Goal: Find specific page/section: Find specific page/section

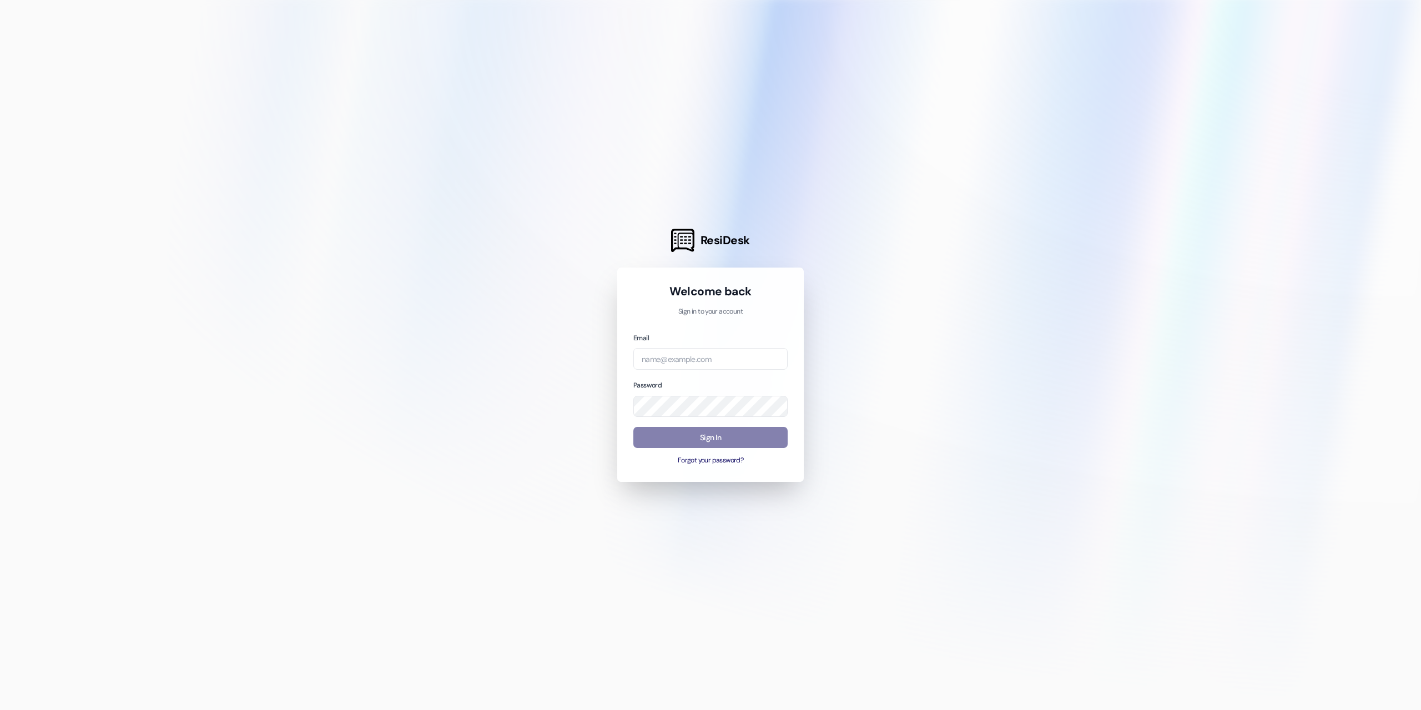
click at [1089, 135] on div at bounding box center [710, 355] width 1421 height 710
click at [754, 364] on input "email" at bounding box center [711, 359] width 154 height 22
click at [0, 710] on com-1password-button at bounding box center [0, 710] width 0 height 0
type input "[PERSON_NAME][EMAIL_ADDRESS][PERSON_NAME][DOMAIN_NAME]"
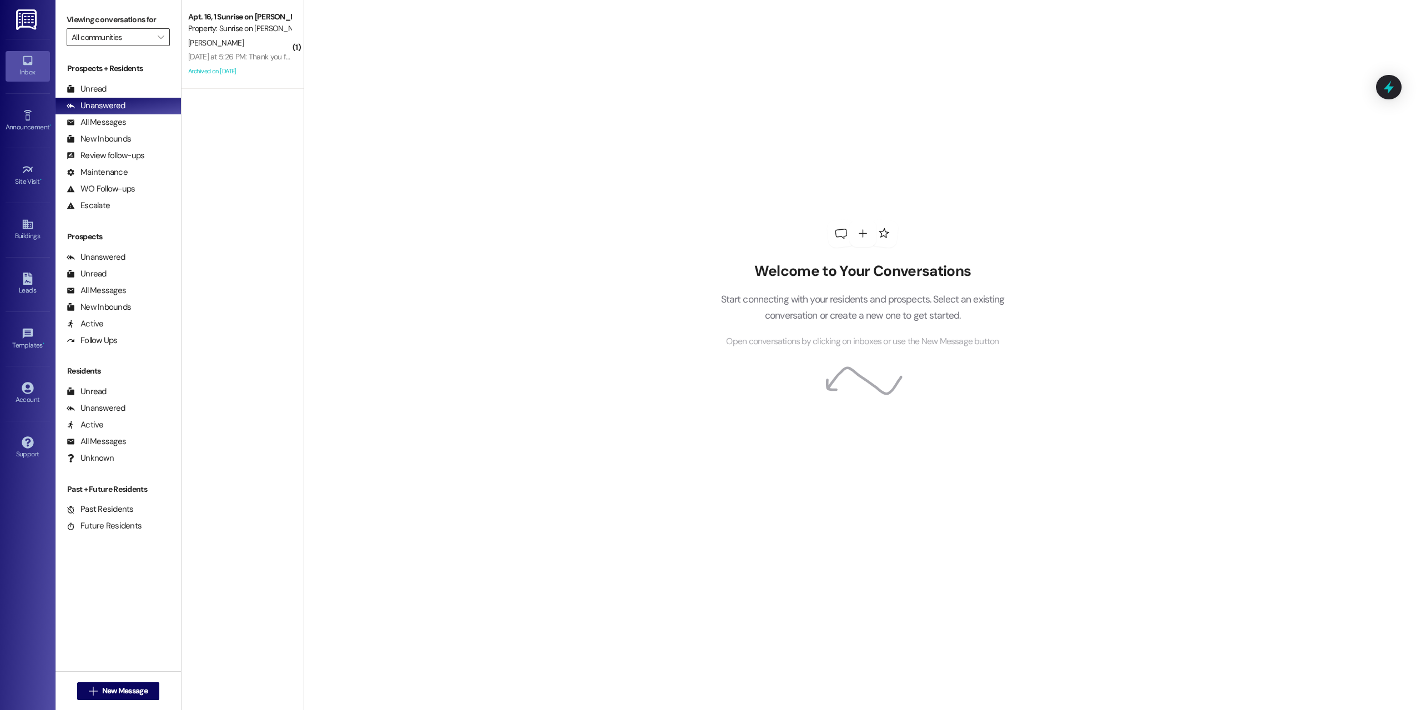
click at [140, 32] on input "All communities" at bounding box center [112, 37] width 81 height 18
click at [140, 95] on span "Sunrise on [PERSON_NAME]" at bounding box center [178, 96] width 212 height 11
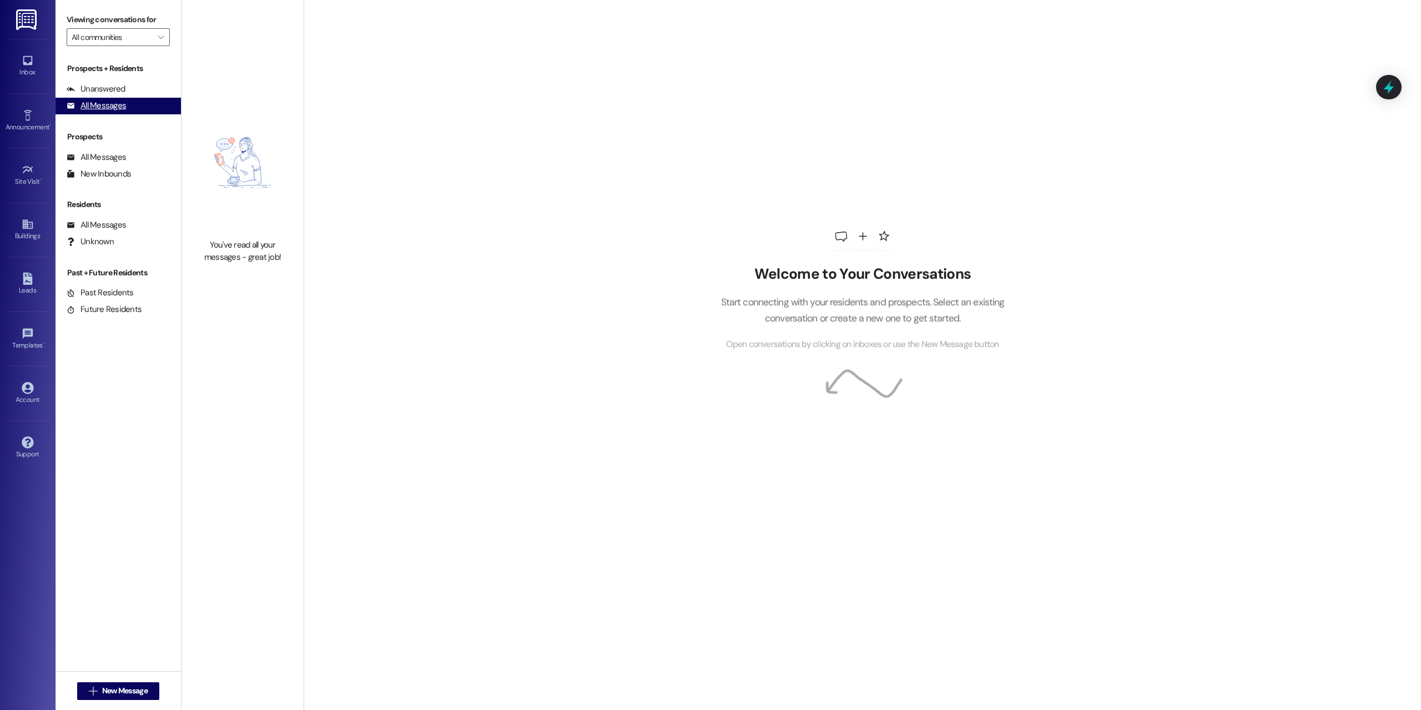
type input "Sunrise on [PERSON_NAME]"
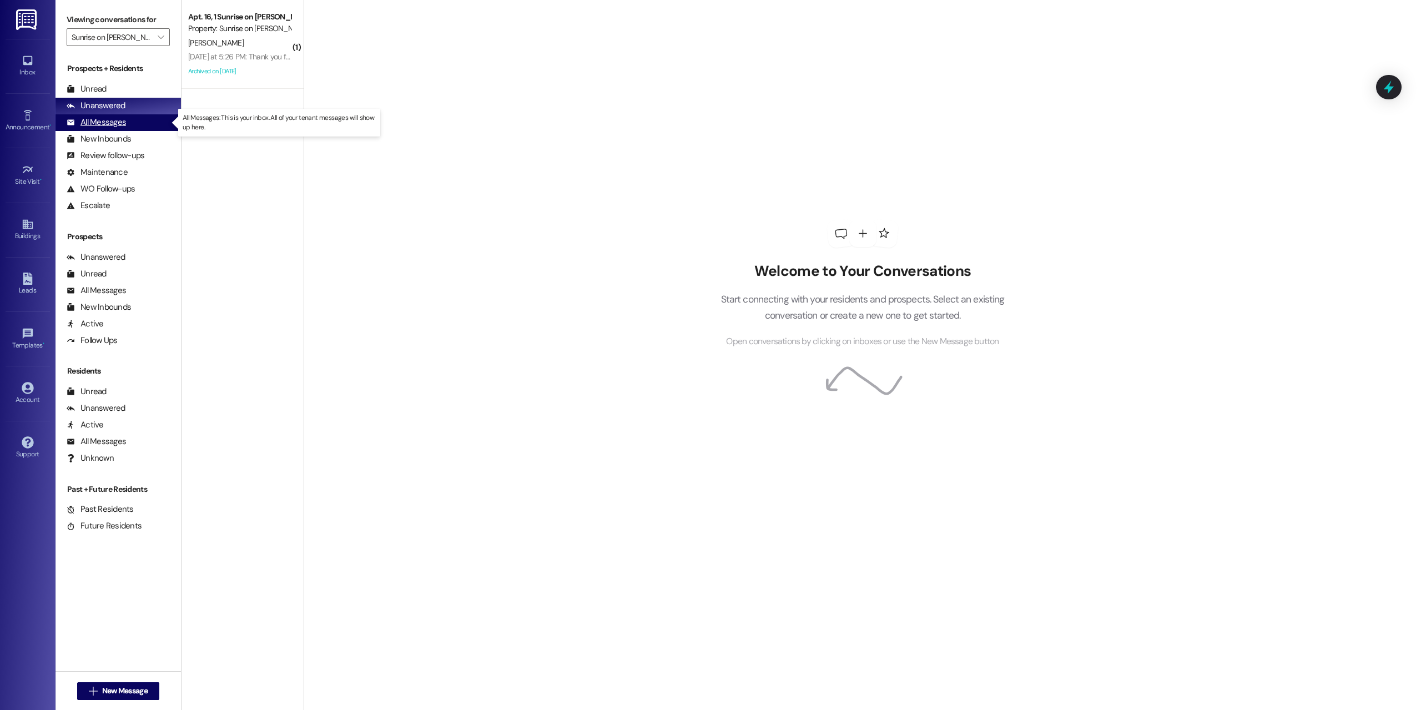
click at [136, 124] on div "All Messages (undefined)" at bounding box center [118, 122] width 125 height 17
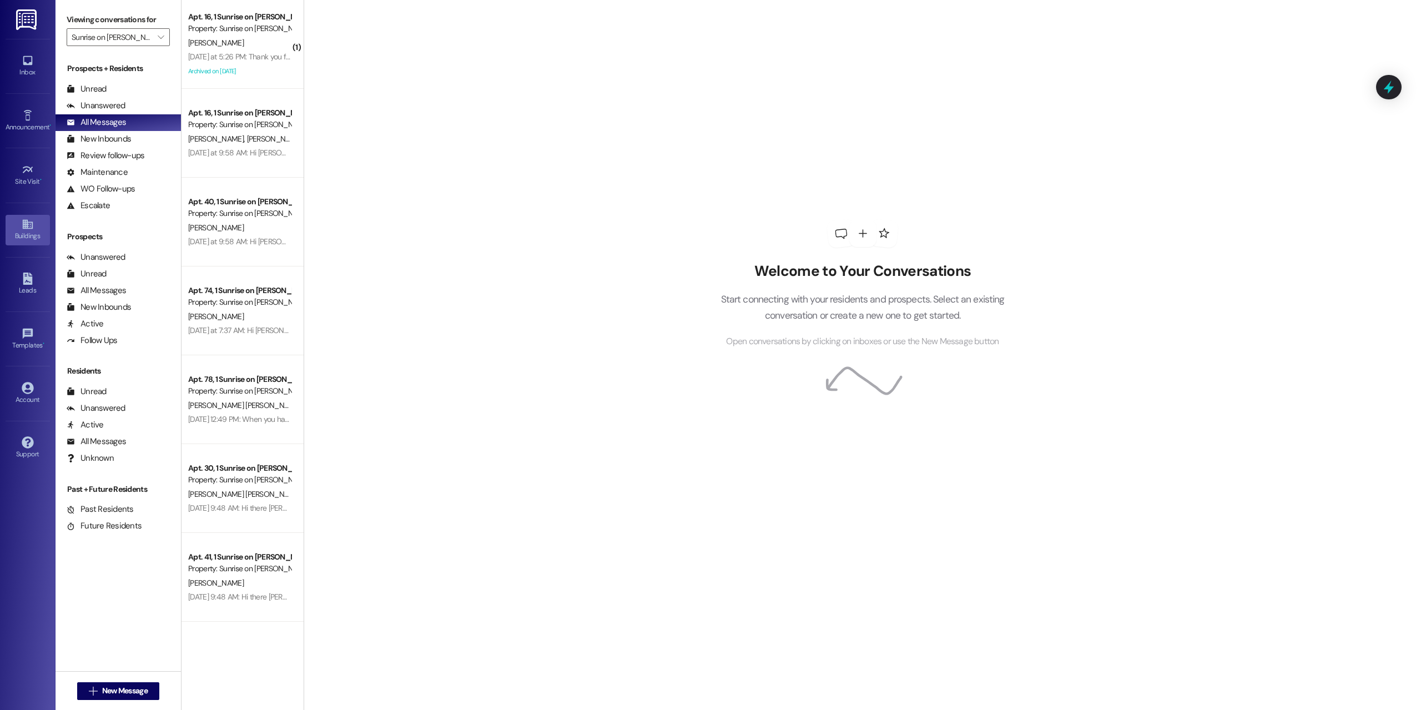
click at [29, 234] on div "Buildings" at bounding box center [28, 235] width 56 height 11
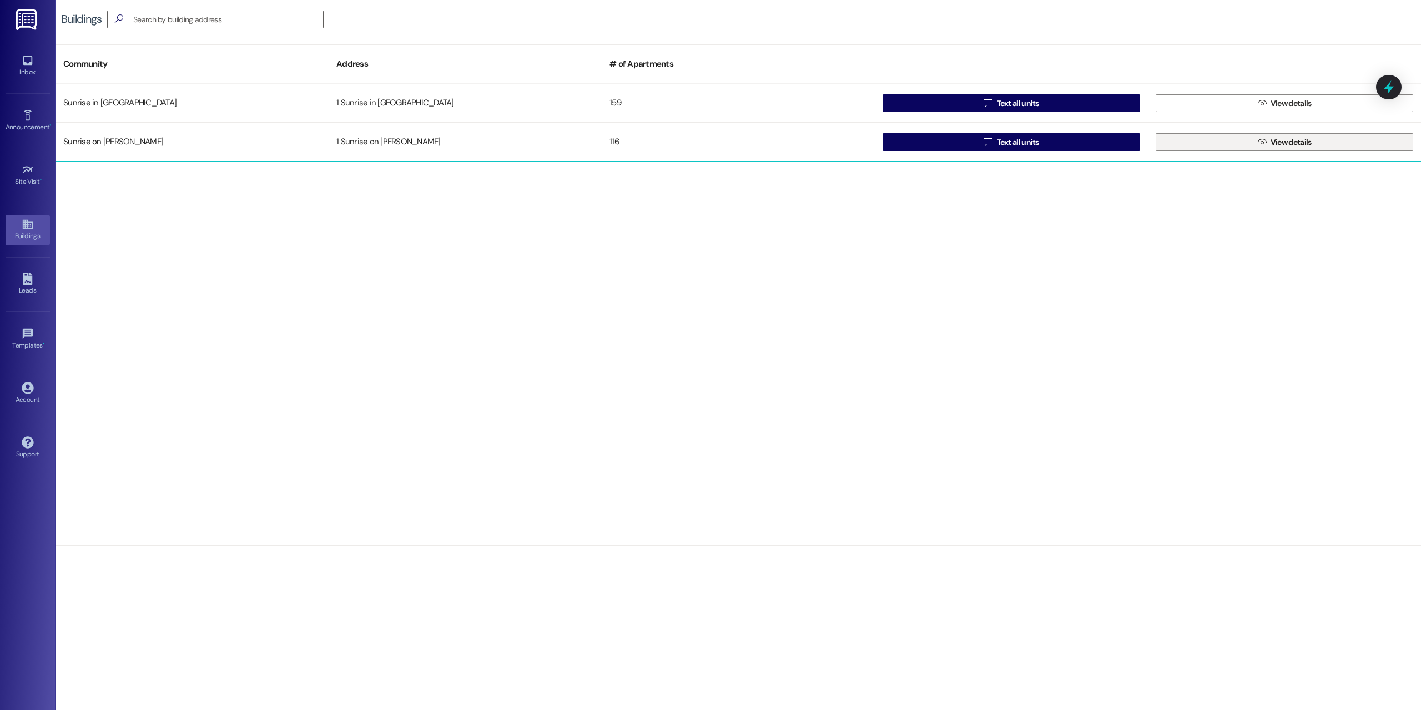
click at [1259, 142] on icon "" at bounding box center [1262, 142] width 8 height 9
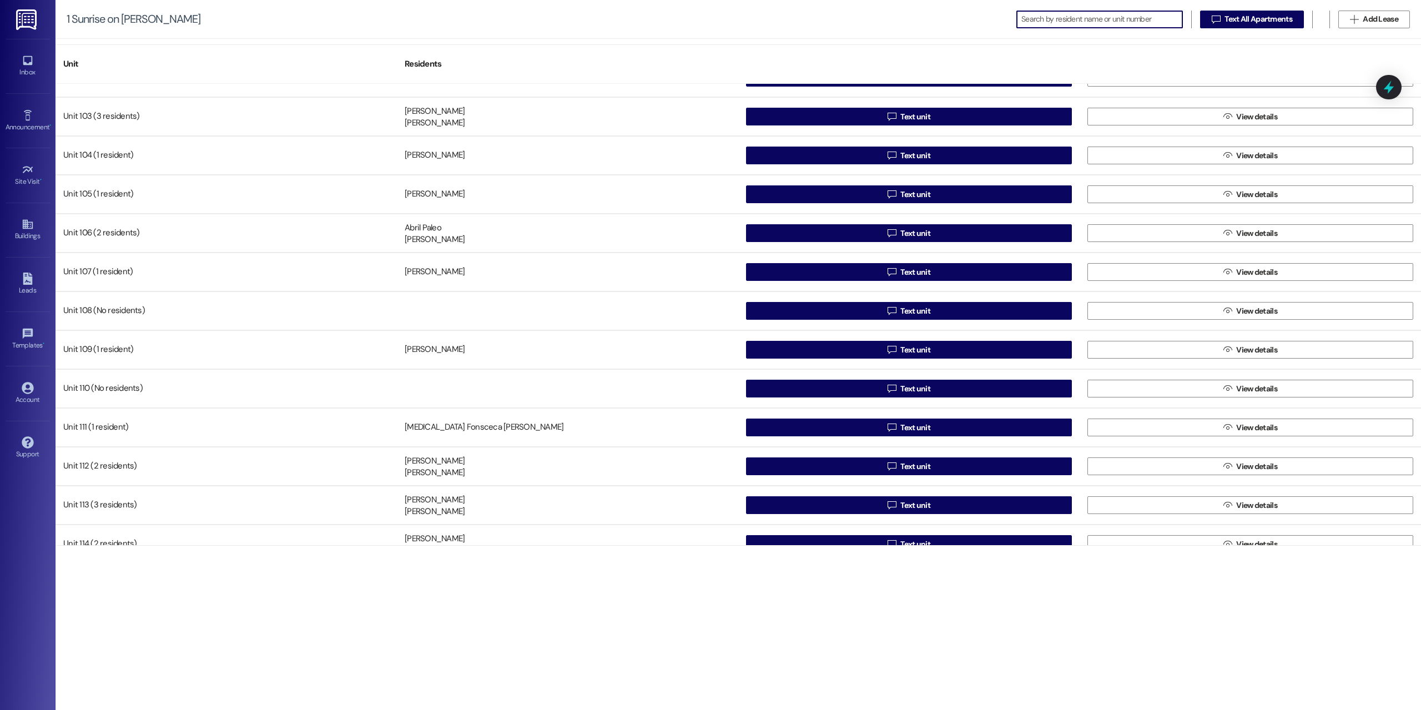
scroll to position [3831, 0]
